Goal: Share content: Share content

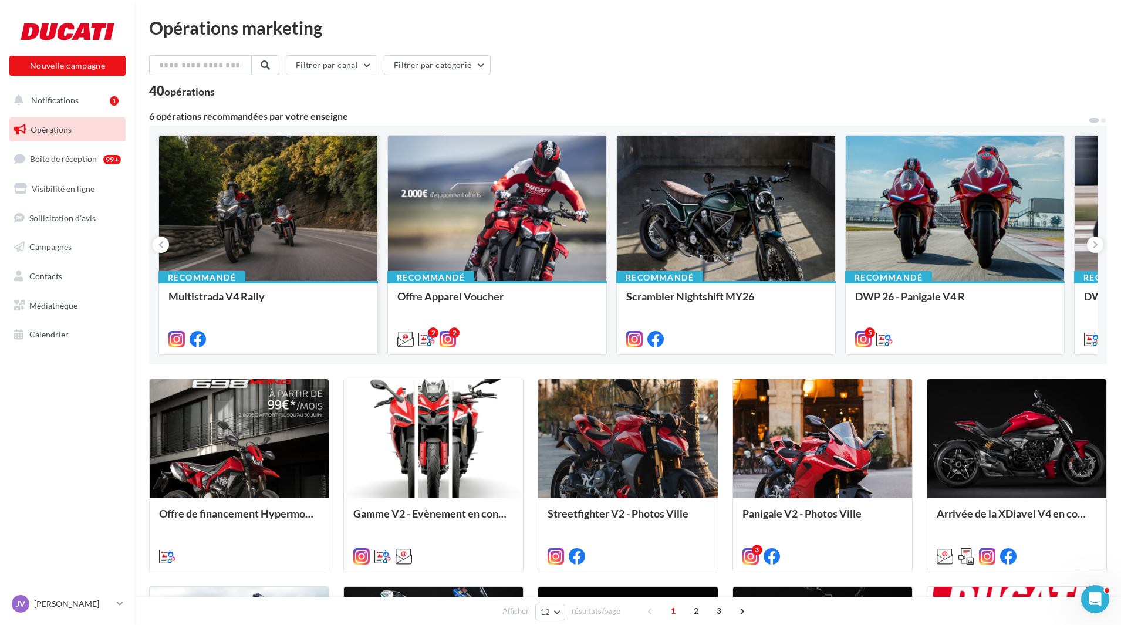
click at [313, 218] on div at bounding box center [268, 209] width 218 height 147
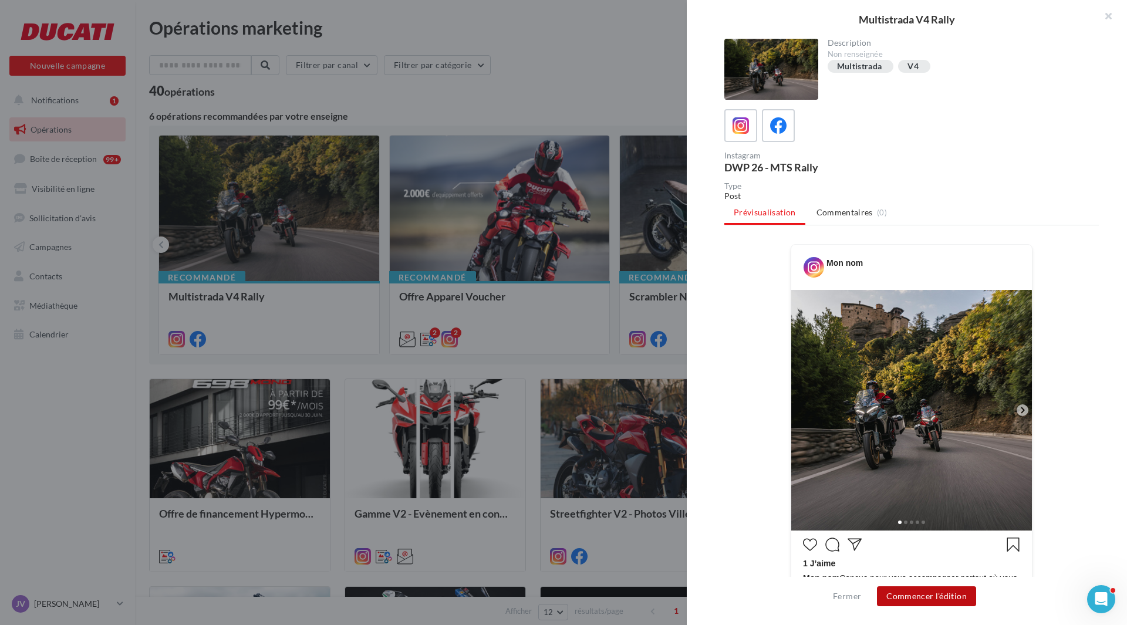
click at [940, 593] on button "Commencer l'édition" at bounding box center [926, 596] width 99 height 20
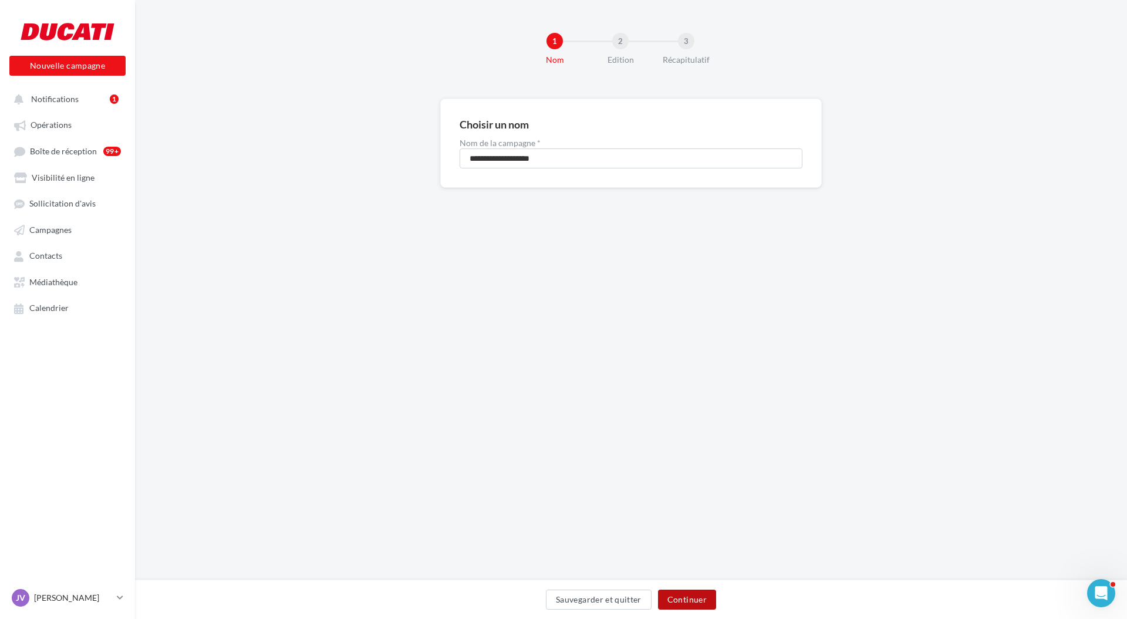
click at [692, 594] on button "Continuer" at bounding box center [687, 600] width 58 height 20
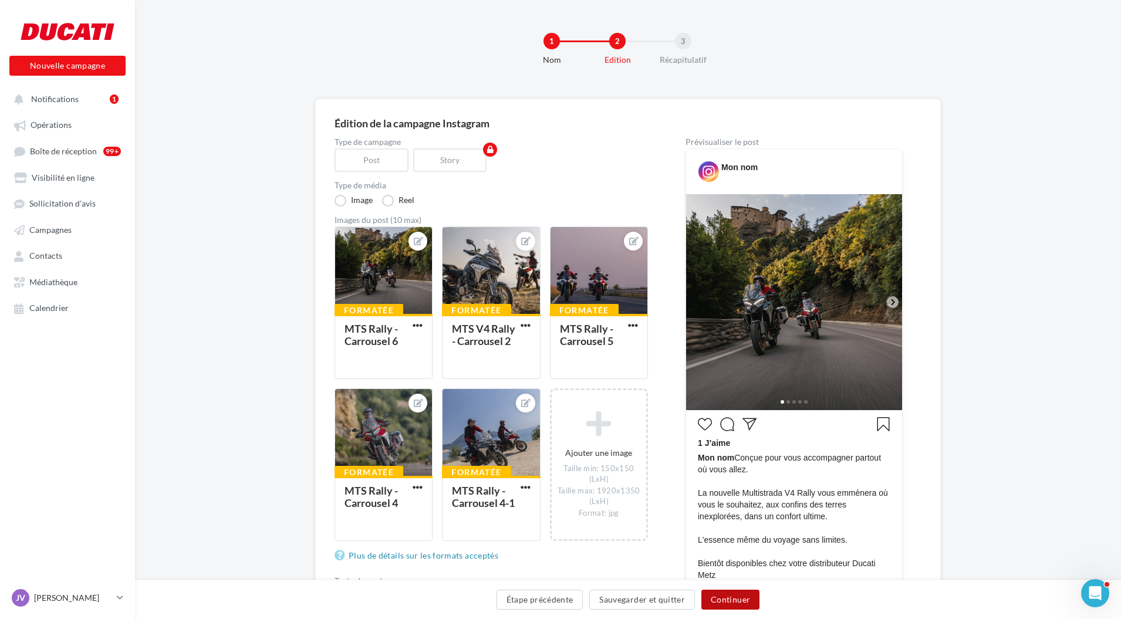
click at [732, 606] on button "Continuer" at bounding box center [730, 600] width 58 height 20
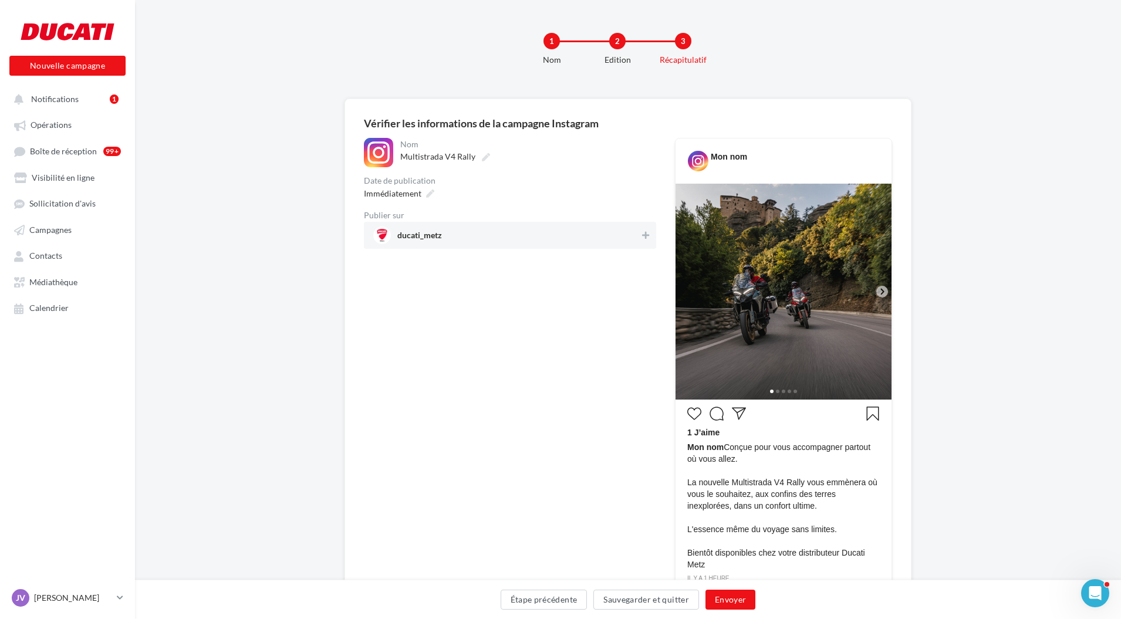
scroll to position [124, 0]
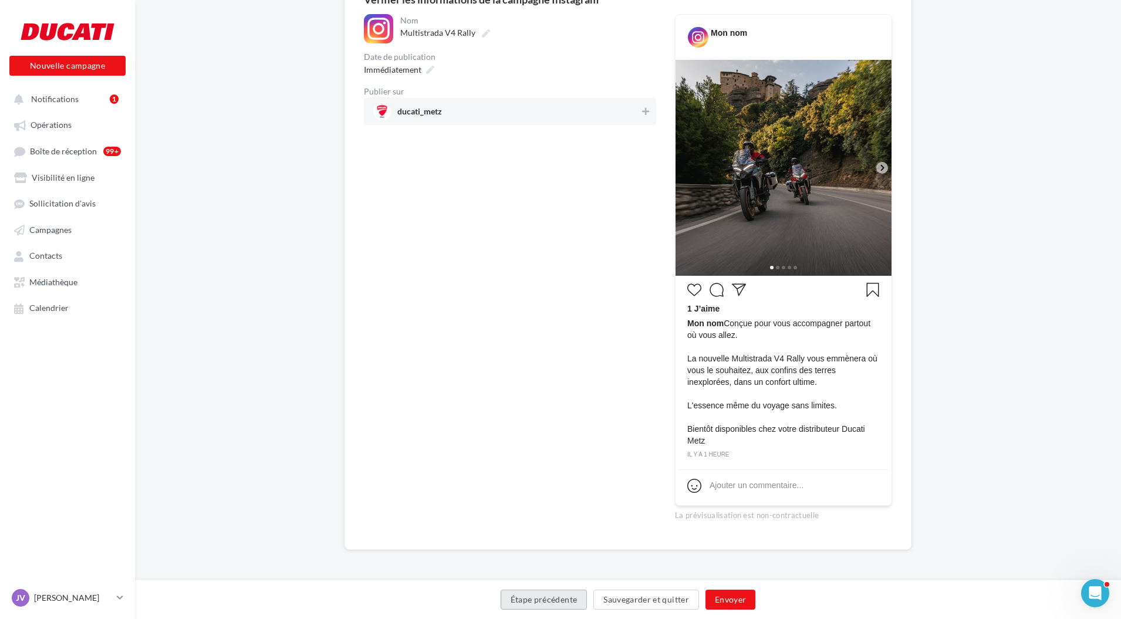
click at [558, 606] on button "Étape précédente" at bounding box center [544, 600] width 87 height 20
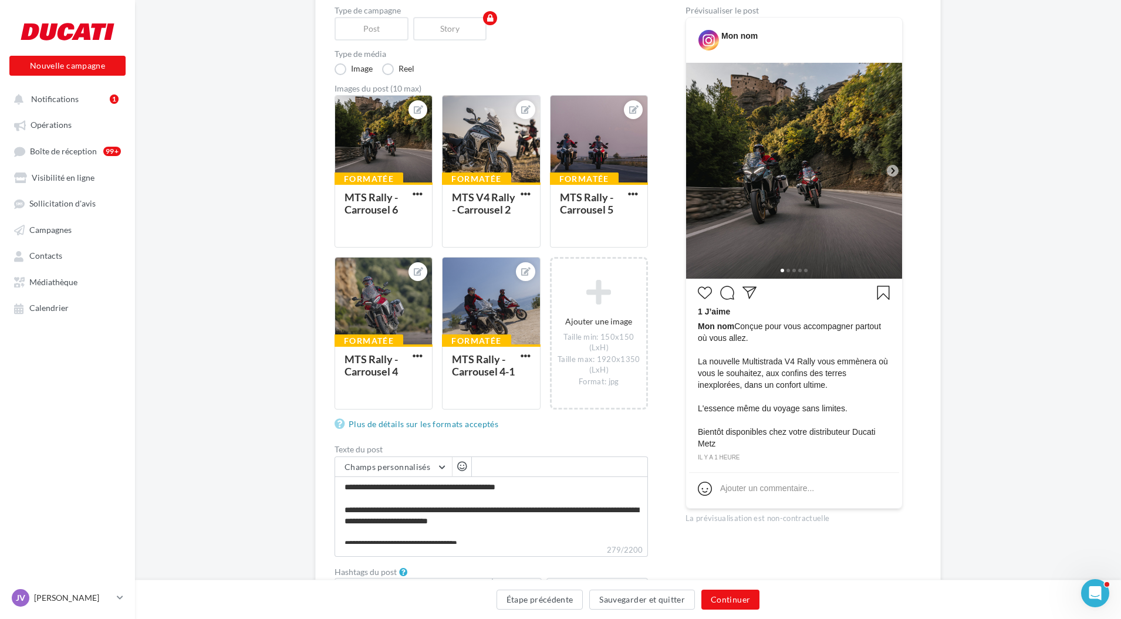
scroll to position [214, 0]
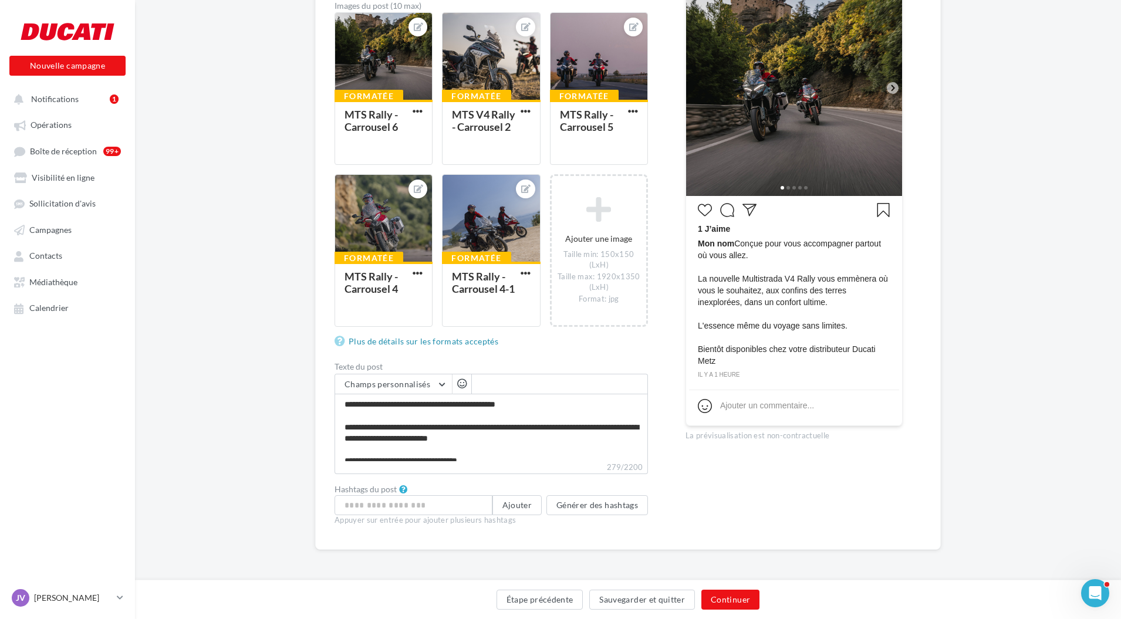
drag, startPoint x: 769, startPoint y: 377, endPoint x: 747, endPoint y: 423, distance: 50.7
click at [747, 423] on div "1 J’aime Mon nom Conçue pour vous accompagner partout où vous allez. La nouvell…" at bounding box center [794, 310] width 216 height 229
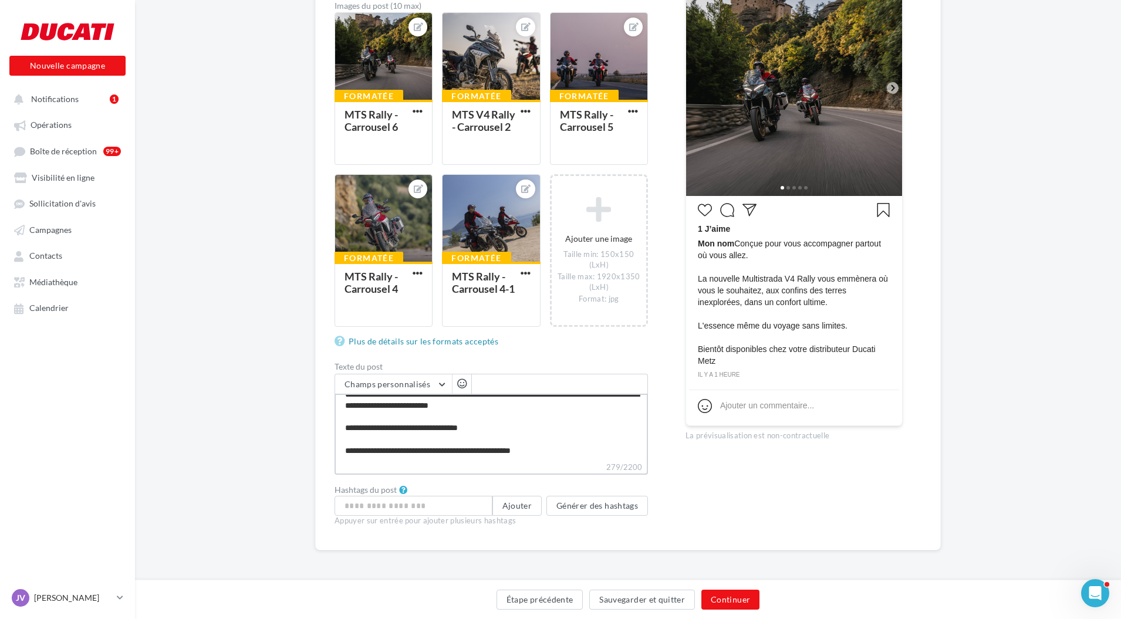
click at [563, 459] on textarea "**********" at bounding box center [491, 427] width 313 height 67
type textarea "**********"
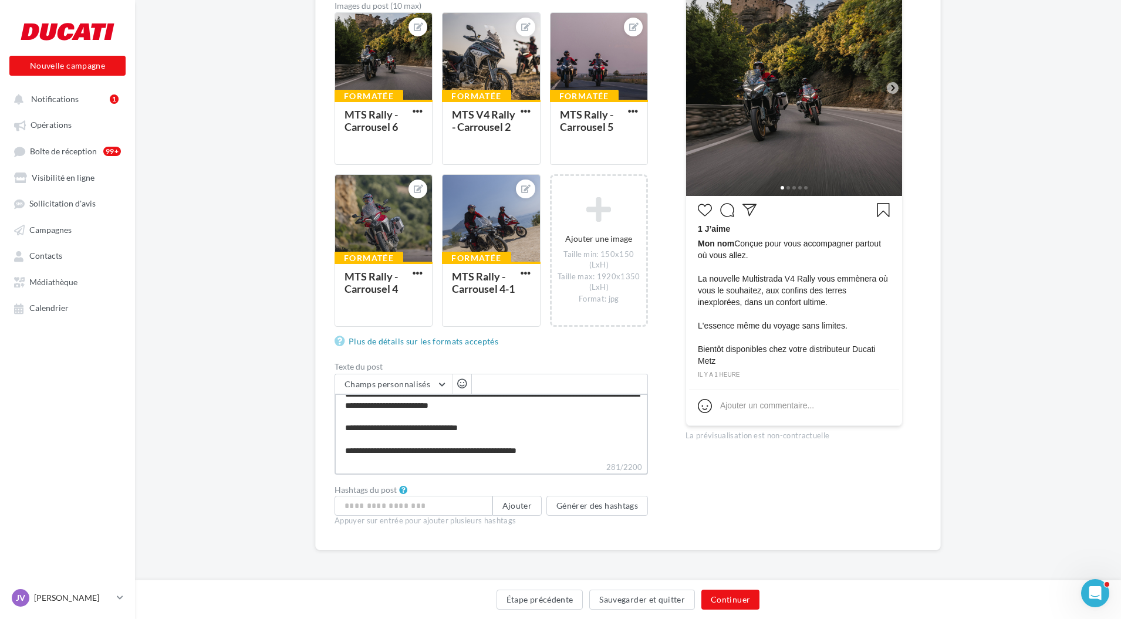
paste textarea "**********"
type textarea "**********"
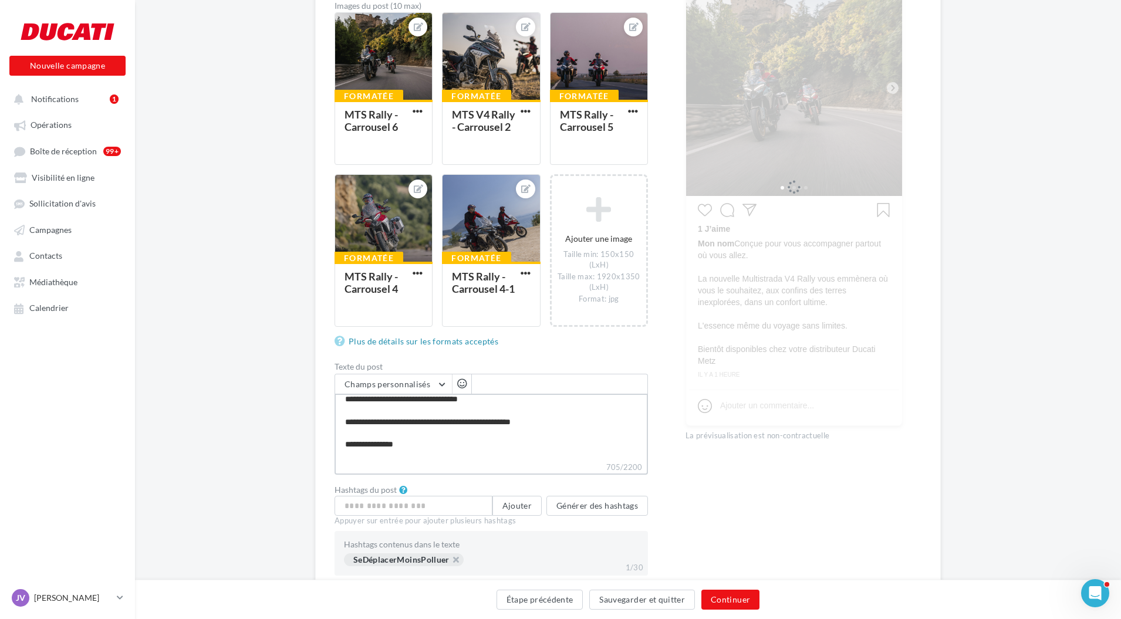
scroll to position [73, 0]
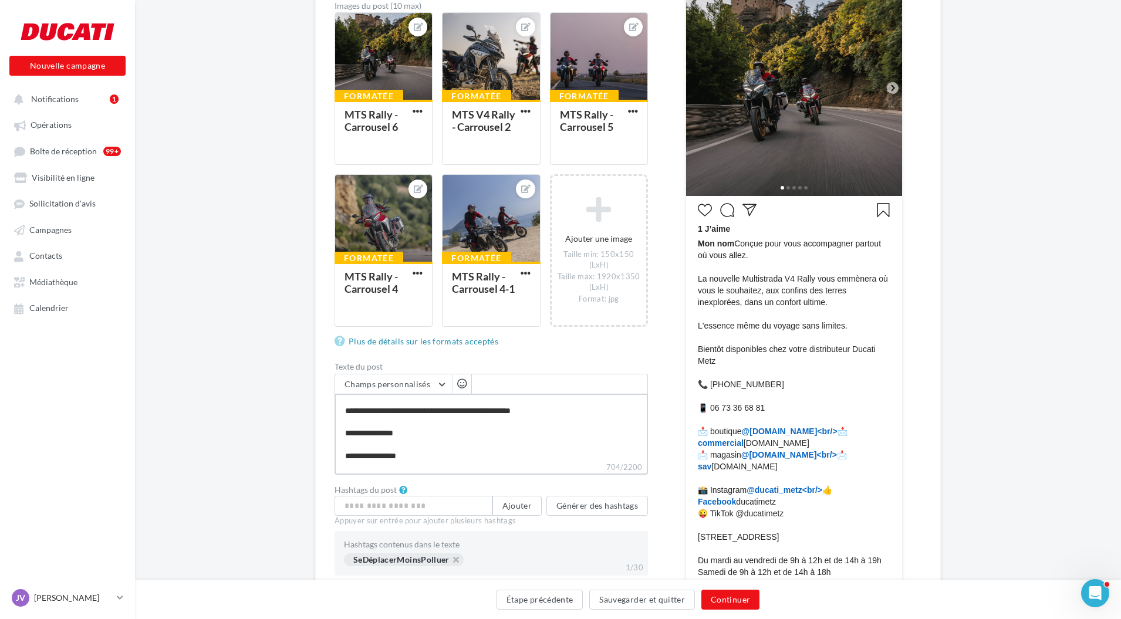
type textarea "**********"
click at [724, 600] on button "Continuer" at bounding box center [730, 600] width 58 height 20
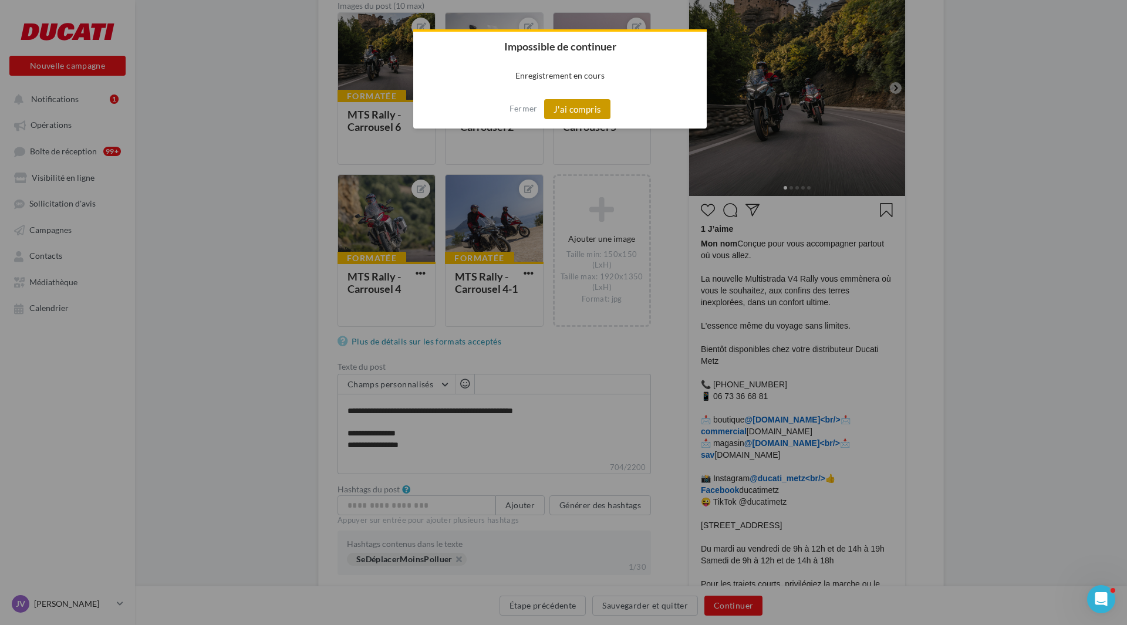
click at [577, 116] on button "J'ai compris" at bounding box center [577, 109] width 67 height 20
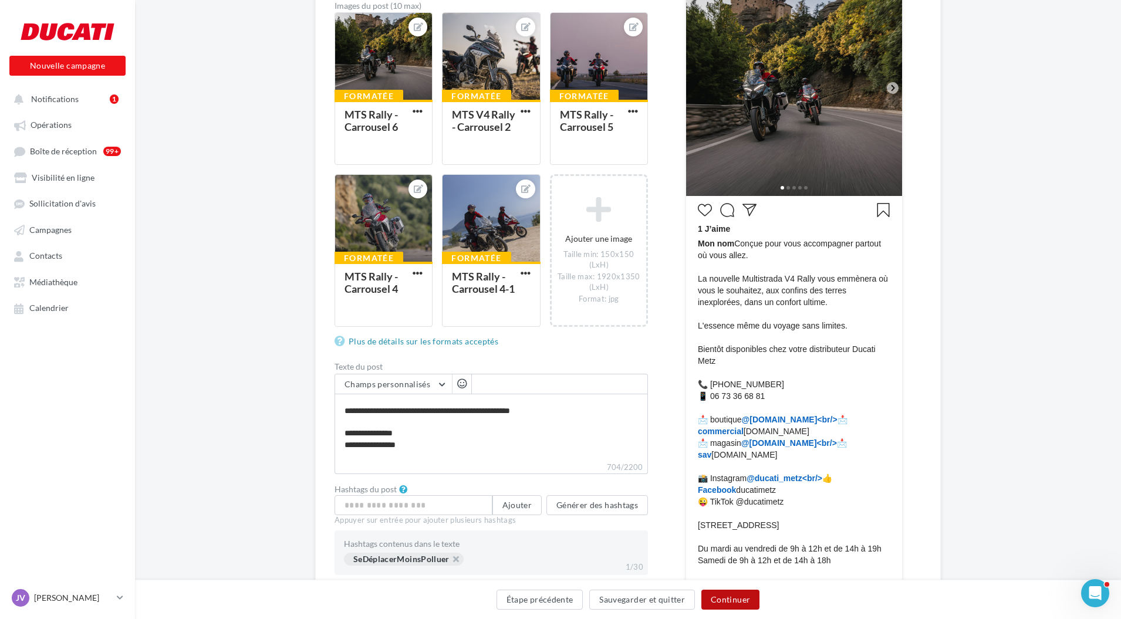
click at [729, 606] on button "Continuer" at bounding box center [730, 600] width 58 height 20
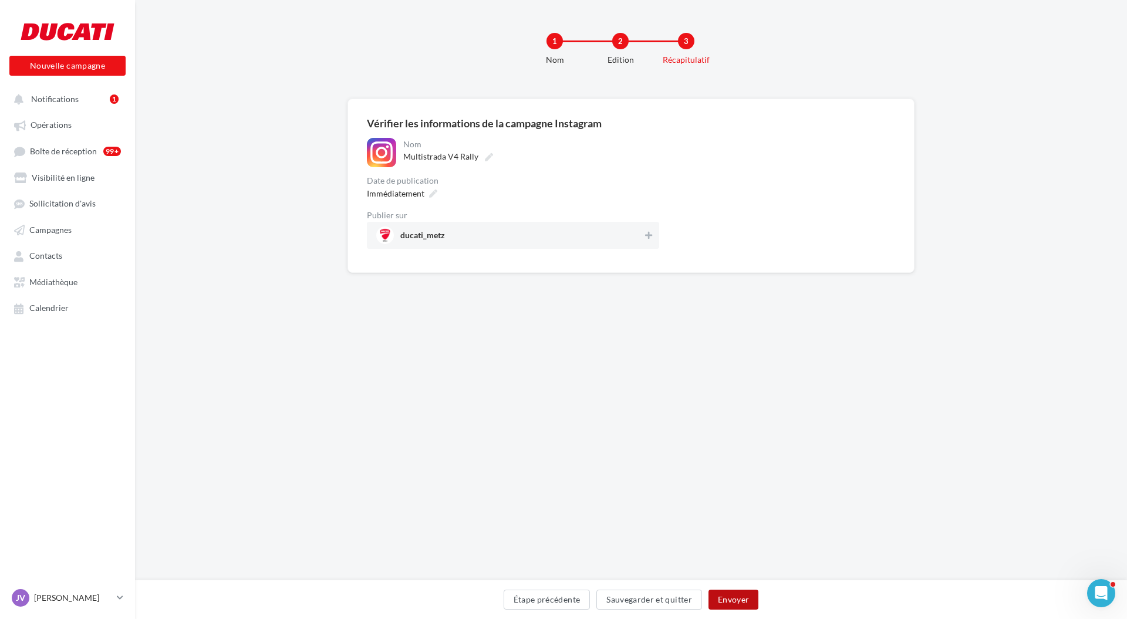
click at [729, 606] on button "Envoyer" at bounding box center [733, 600] width 50 height 20
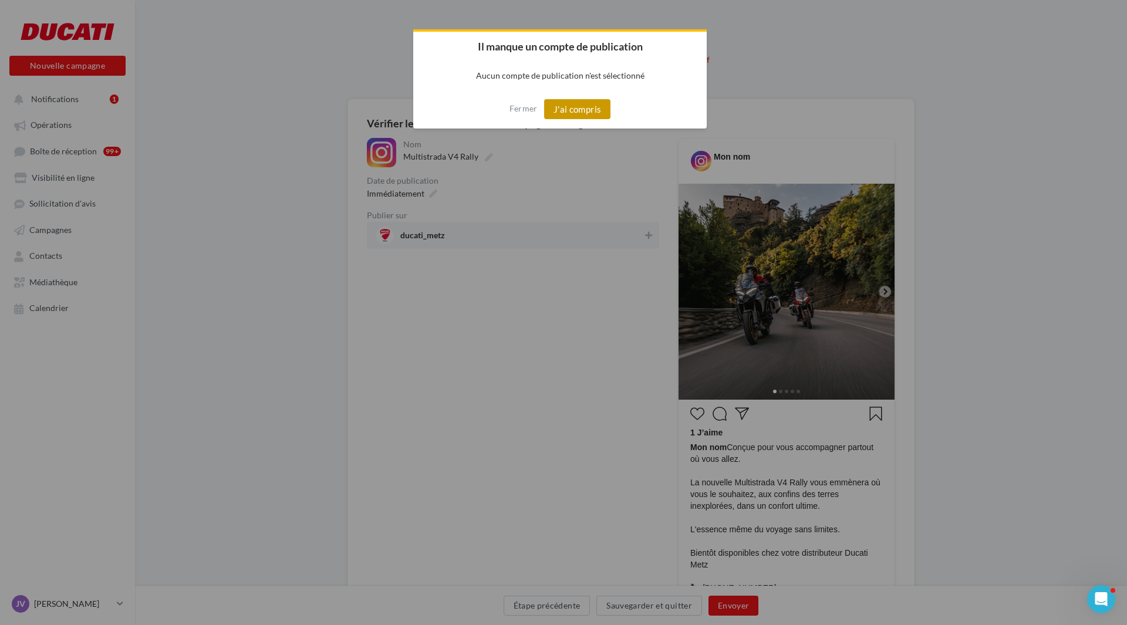
click at [566, 110] on button "J'ai compris" at bounding box center [577, 109] width 67 height 20
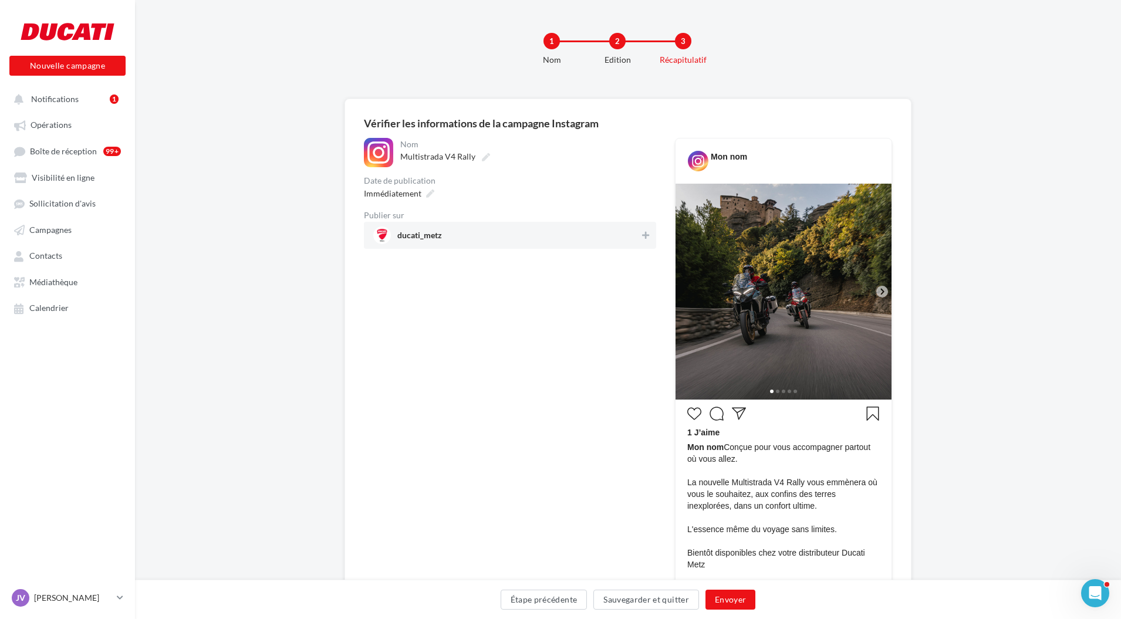
click at [496, 242] on span "ducati_metz" at bounding box center [506, 236] width 266 height 18
click at [732, 604] on button "Envoyer" at bounding box center [730, 600] width 50 height 20
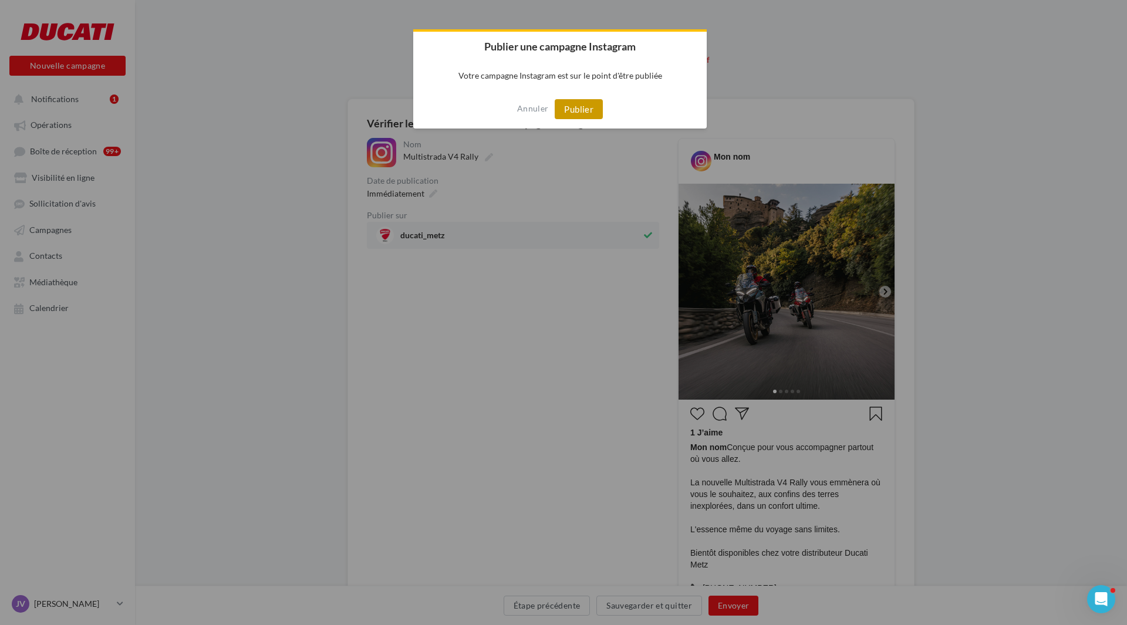
click at [580, 116] on button "Publier" at bounding box center [579, 109] width 48 height 20
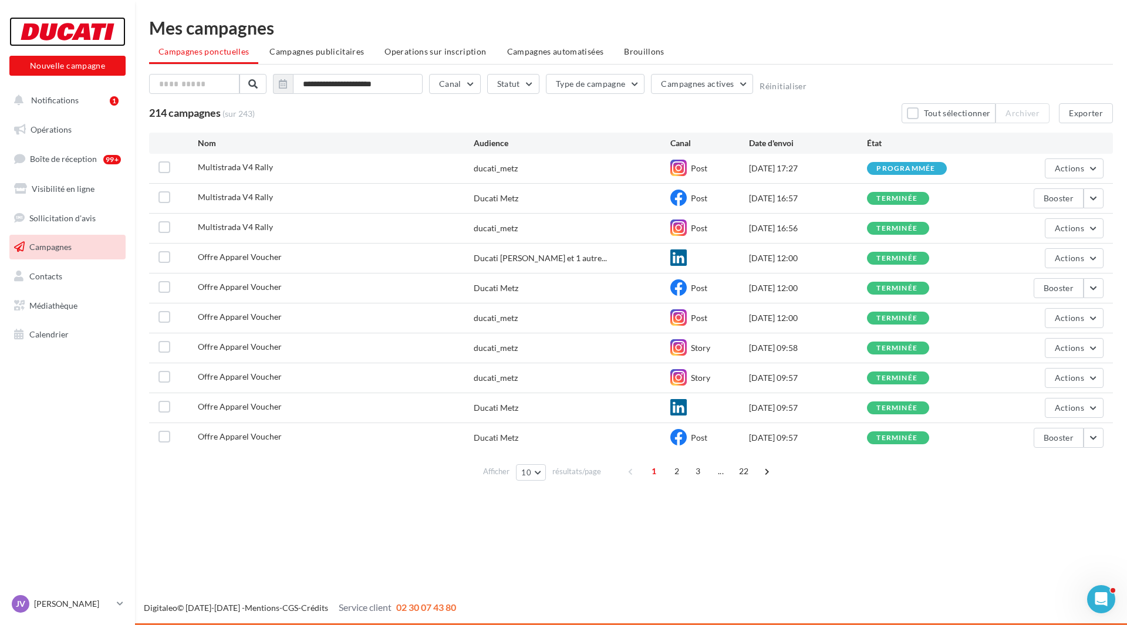
drag, startPoint x: 0, startPoint y: 0, endPoint x: 84, endPoint y: 31, distance: 89.5
click at [84, 31] on div at bounding box center [68, 31] width 94 height 29
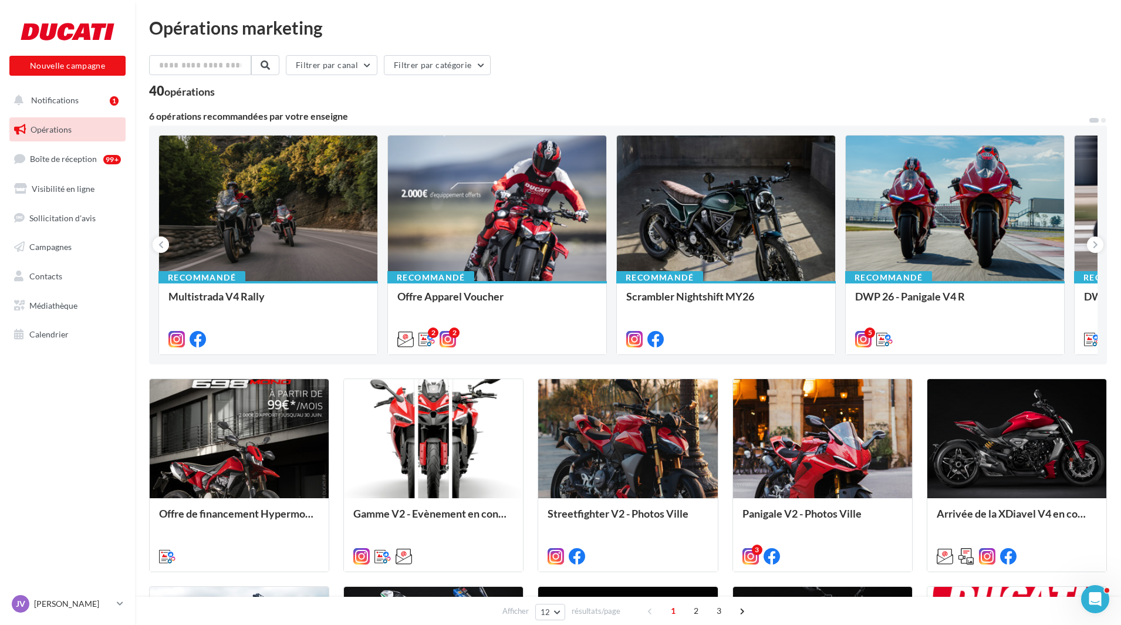
click at [56, 129] on span "Opérations" at bounding box center [51, 129] width 41 height 10
click at [52, 249] on span "Campagnes" at bounding box center [50, 247] width 42 height 10
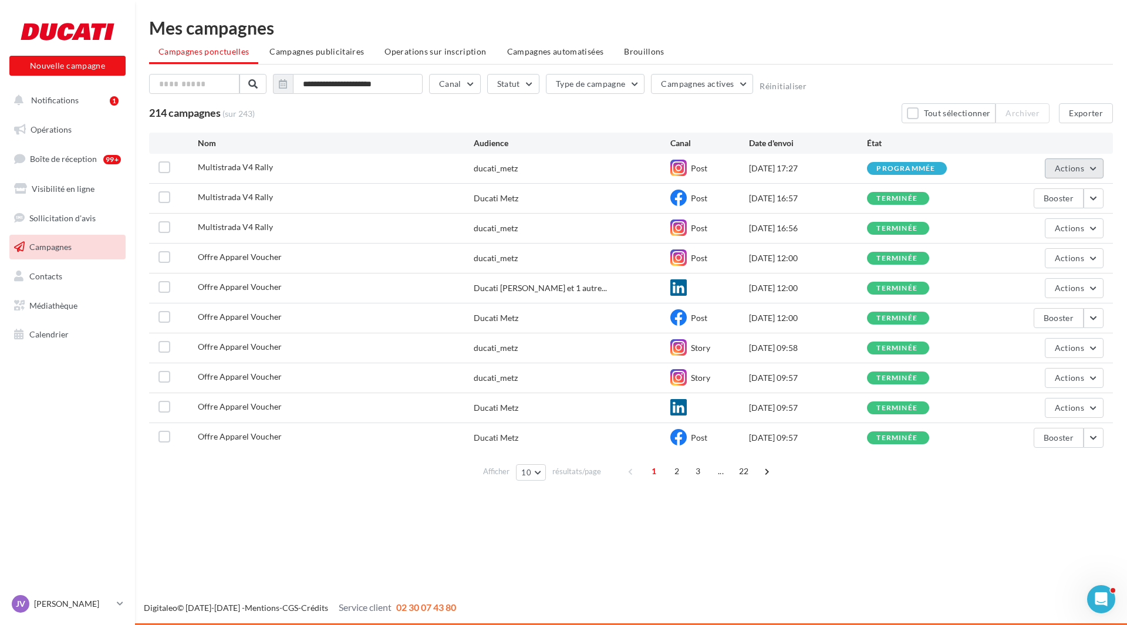
click at [1092, 171] on button "Actions" at bounding box center [1074, 168] width 59 height 20
click at [1033, 286] on button "Annuler" at bounding box center [1044, 287] width 117 height 31
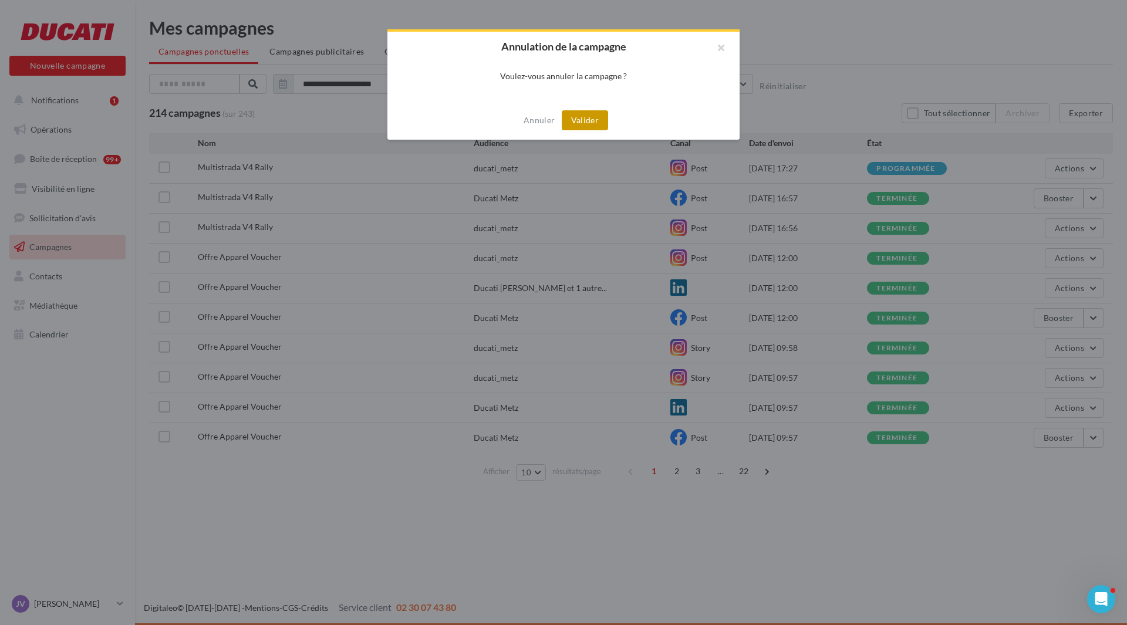
click at [580, 117] on button "Valider" at bounding box center [585, 120] width 46 height 20
